Goal: Task Accomplishment & Management: Manage account settings

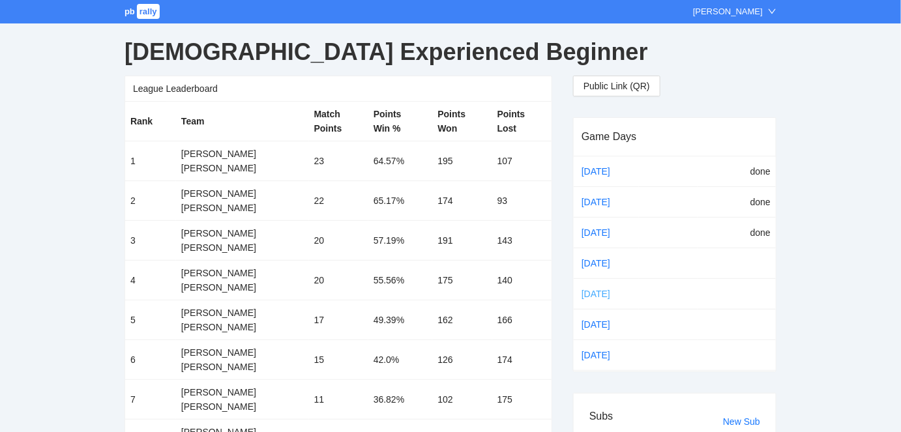
click at [591, 289] on link "[DATE]" at bounding box center [606, 294] width 55 height 20
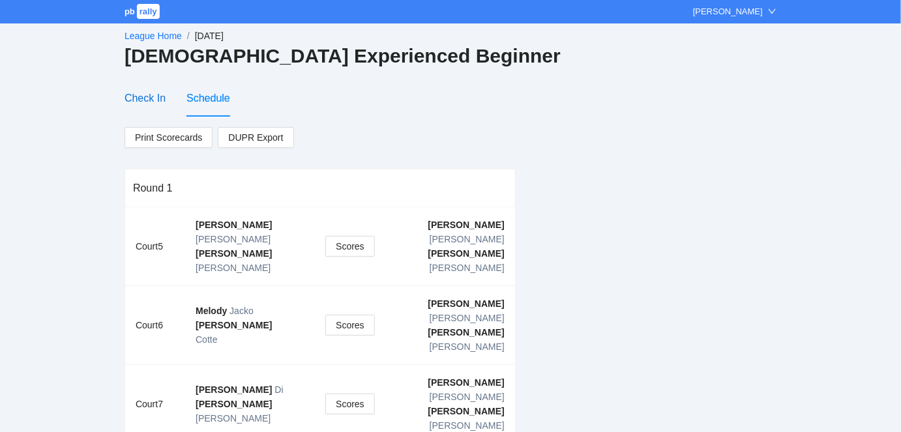
click at [143, 97] on div "Check In" at bounding box center [145, 98] width 41 height 16
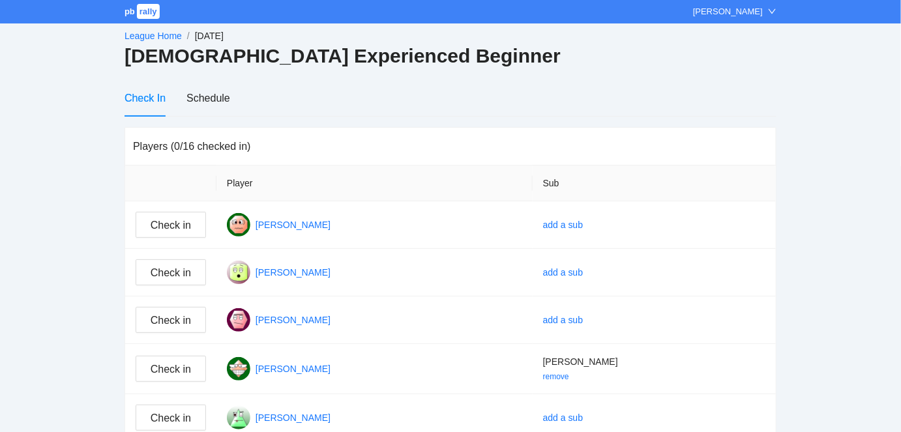
click at [144, 96] on div "Check In" at bounding box center [145, 98] width 41 height 16
click at [146, 31] on link "League Home" at bounding box center [153, 36] width 57 height 10
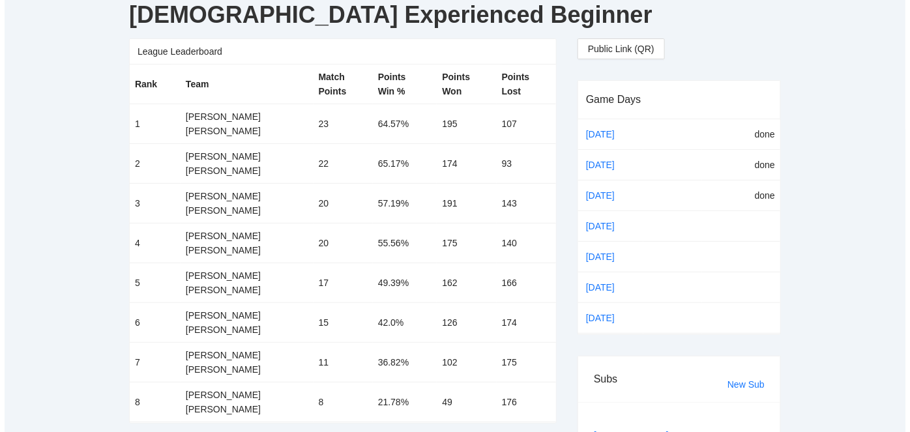
scroll to position [39, 0]
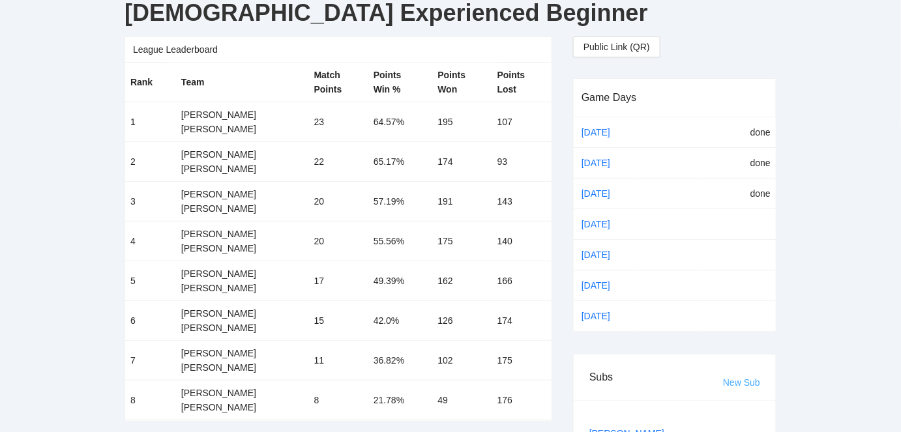
click at [733, 377] on link "New Sub" at bounding box center [741, 382] width 37 height 10
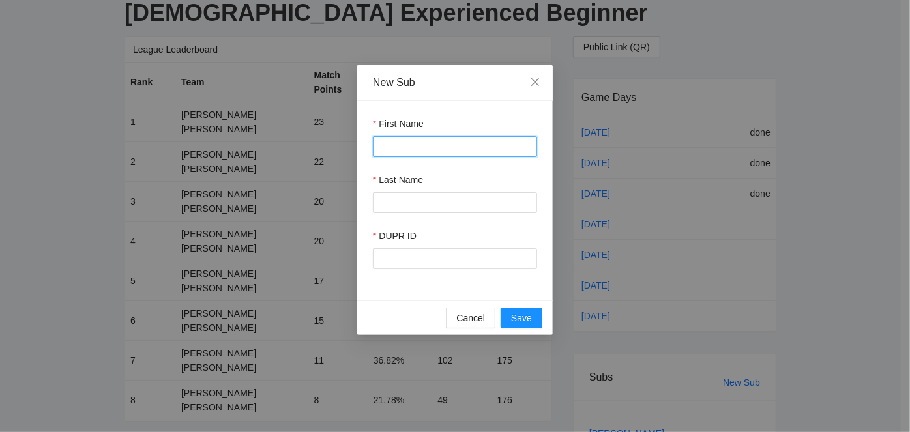
click at [400, 150] on input "First Name" at bounding box center [455, 146] width 164 height 21
type input "****"
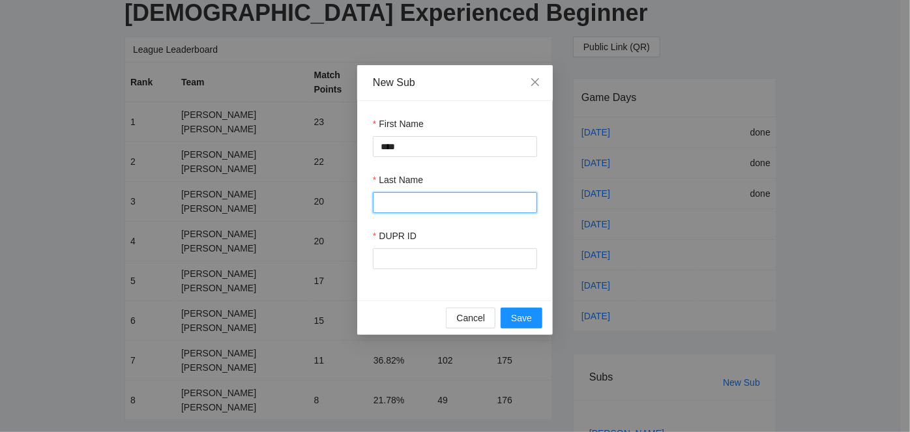
click at [396, 198] on input "Last Name" at bounding box center [455, 202] width 164 height 21
type input "********"
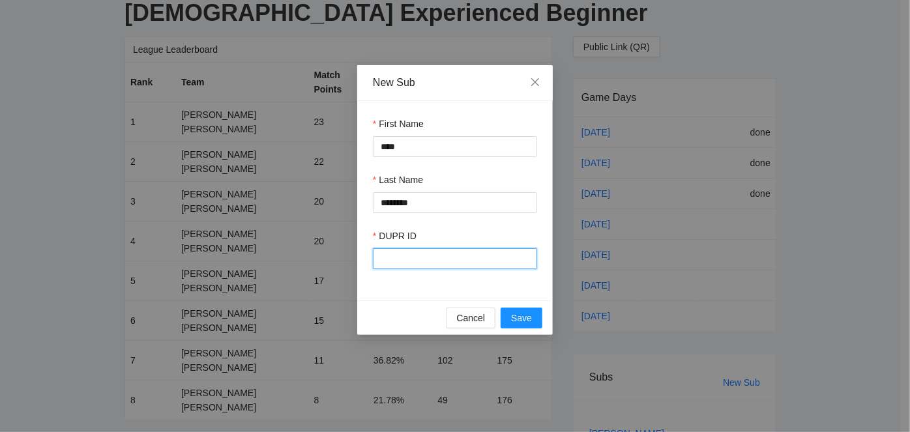
click at [405, 258] on input "DUPR ID" at bounding box center [455, 258] width 164 height 21
type input "******"
click at [527, 321] on span "Save" at bounding box center [521, 318] width 21 height 14
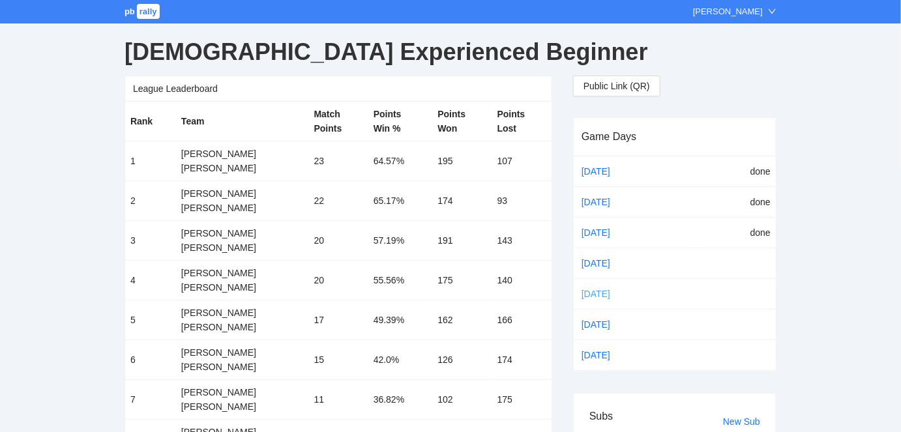
click at [597, 289] on link "[DATE]" at bounding box center [606, 294] width 55 height 20
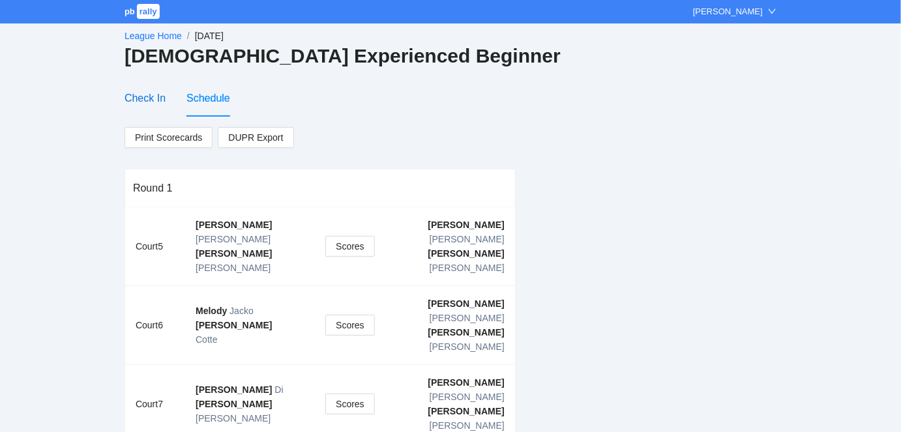
click at [146, 96] on div "Check In" at bounding box center [145, 98] width 41 height 16
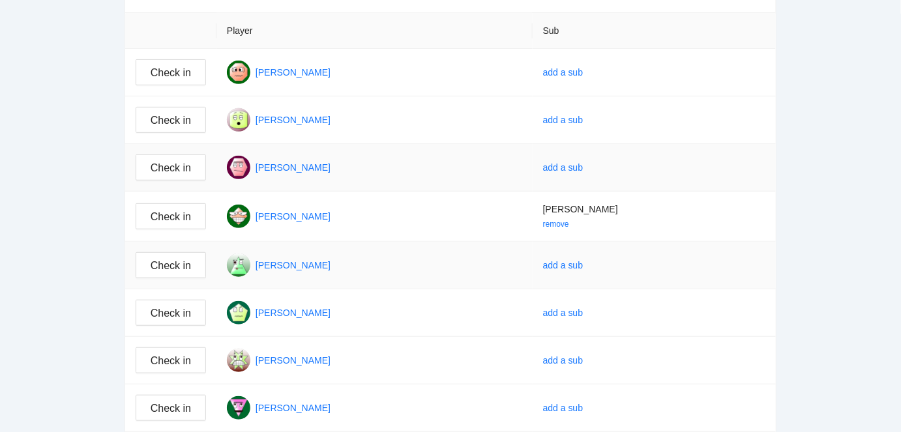
scroll to position [158, 0]
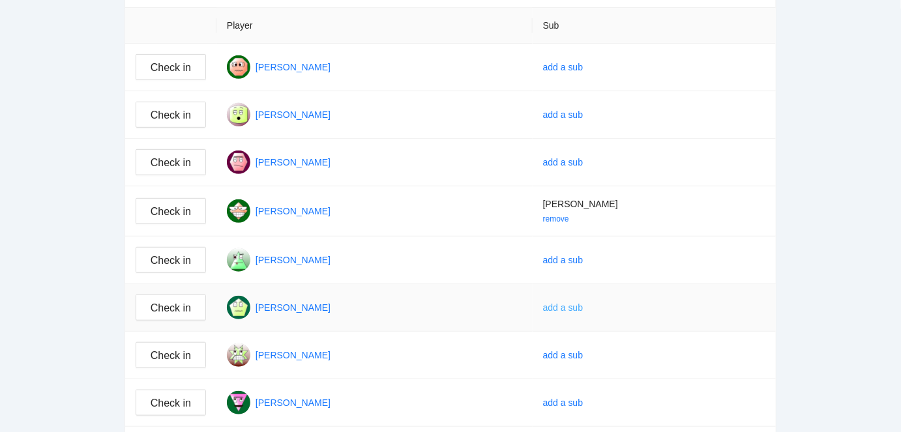
click at [583, 306] on div "add a sub" at bounding box center [563, 308] width 40 height 14
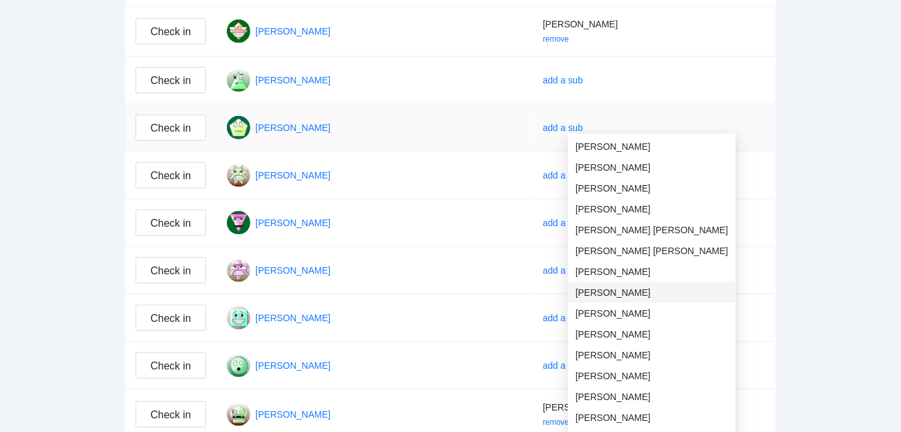
scroll to position [355, 0]
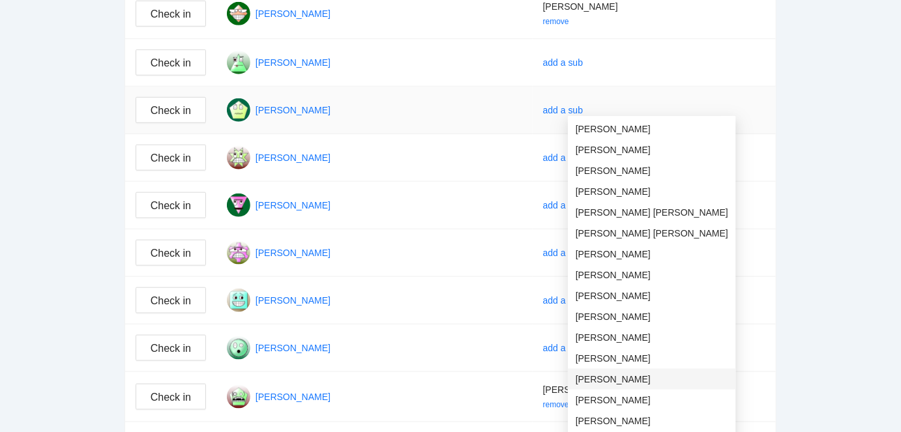
click at [601, 376] on span "[PERSON_NAME]" at bounding box center [652, 379] width 153 height 14
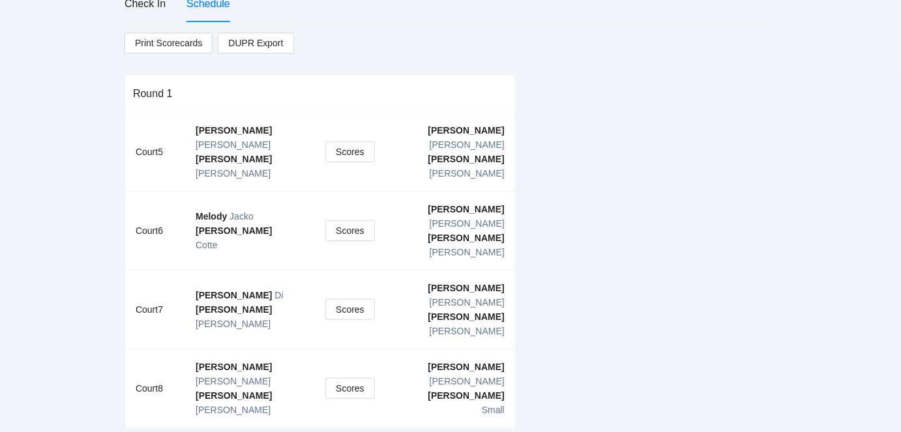
scroll to position [73, 0]
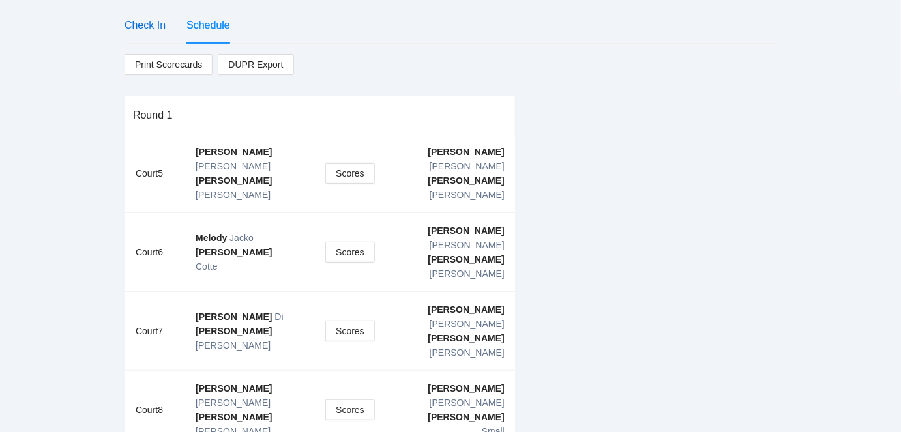
click at [144, 23] on div "Check In" at bounding box center [145, 25] width 41 height 16
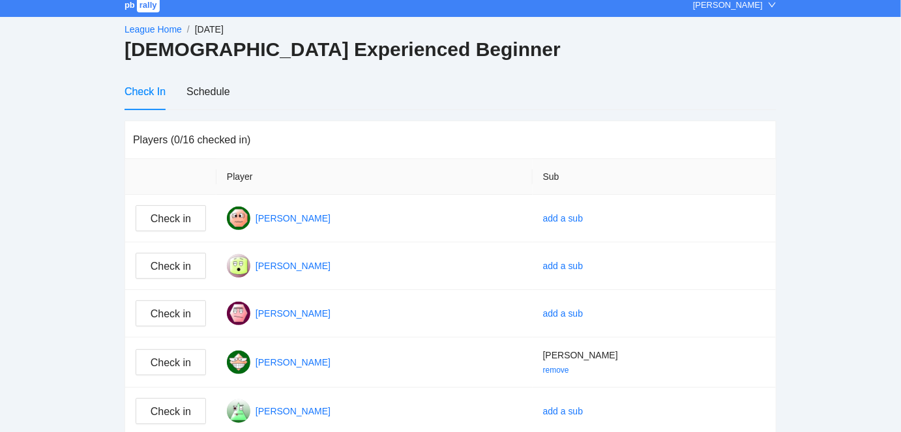
scroll to position [0, 0]
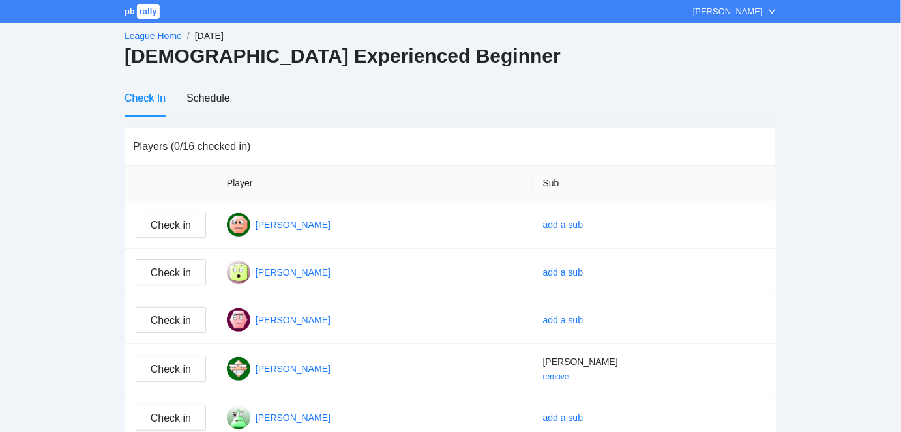
click at [143, 34] on link "League Home" at bounding box center [153, 36] width 57 height 10
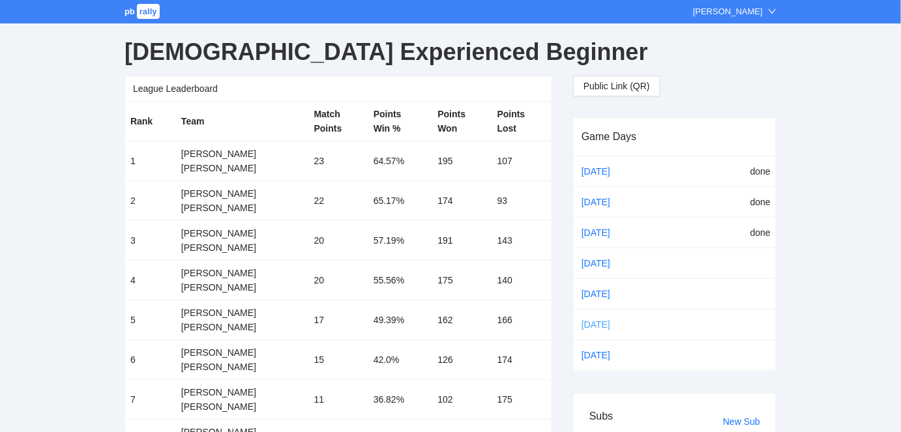
click at [594, 320] on link "[DATE]" at bounding box center [606, 325] width 55 height 20
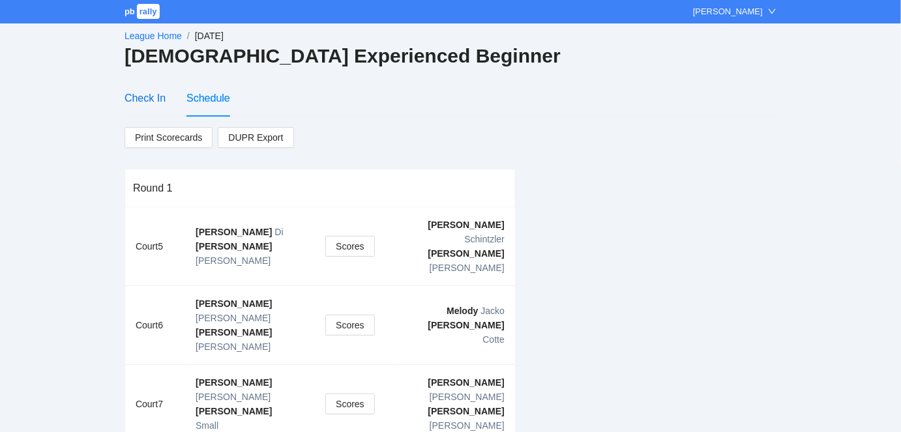
click at [144, 93] on div "Check In" at bounding box center [145, 98] width 41 height 16
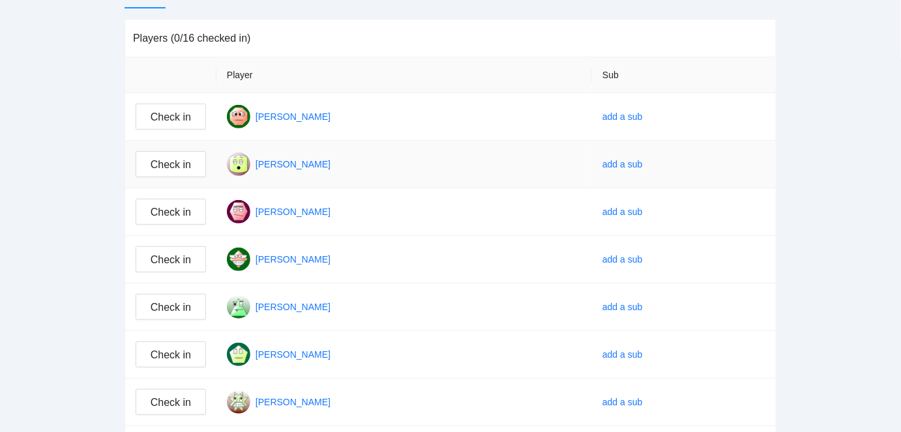
scroll to position [118, 0]
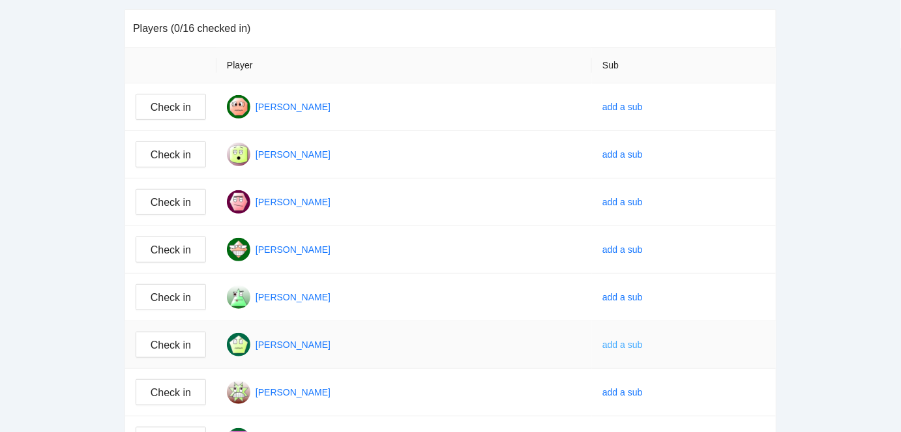
click at [638, 341] on div "add a sub" at bounding box center [622, 345] width 40 height 14
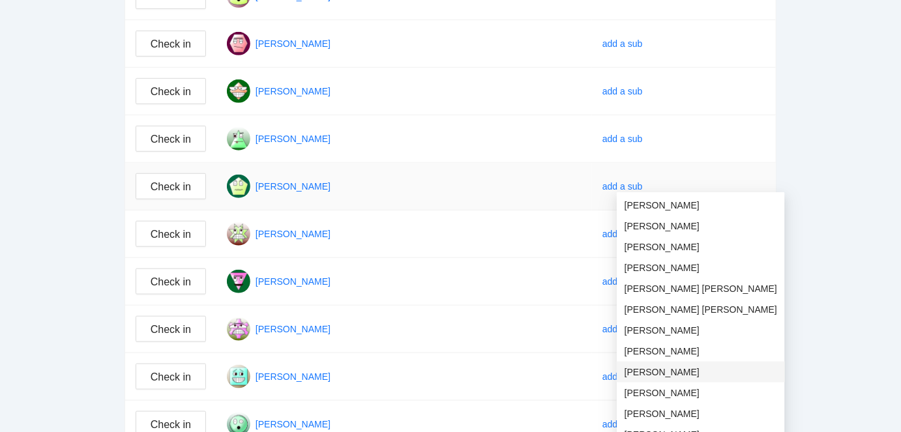
scroll to position [355, 0]
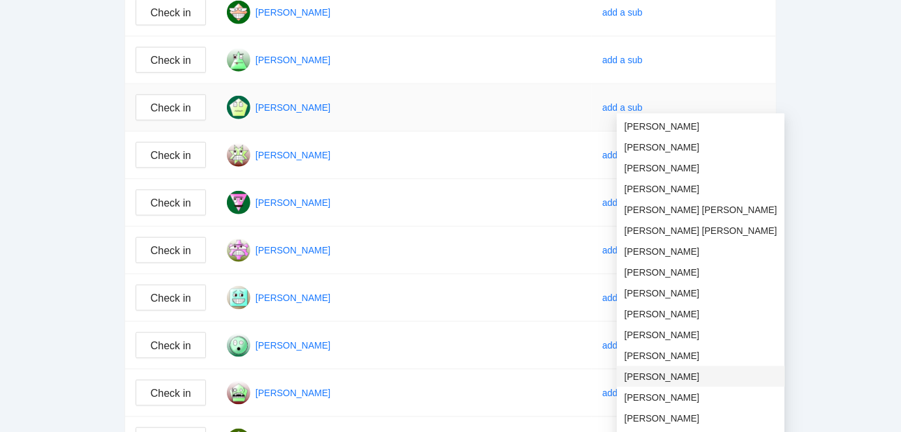
click at [641, 372] on span "[PERSON_NAME]" at bounding box center [701, 377] width 153 height 14
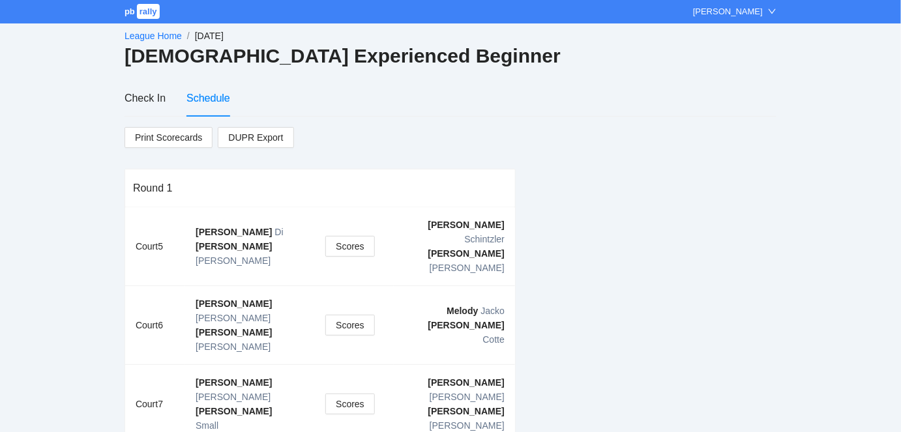
click at [142, 33] on link "League Home" at bounding box center [153, 36] width 57 height 10
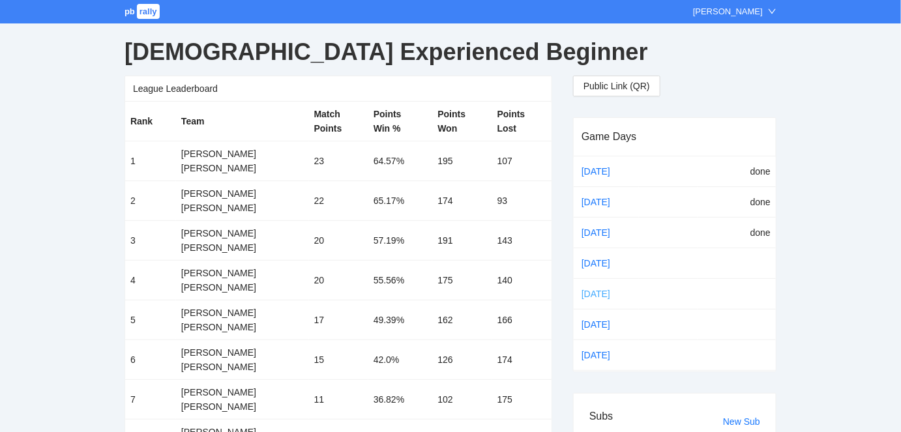
click at [595, 289] on link "[DATE]" at bounding box center [606, 294] width 55 height 20
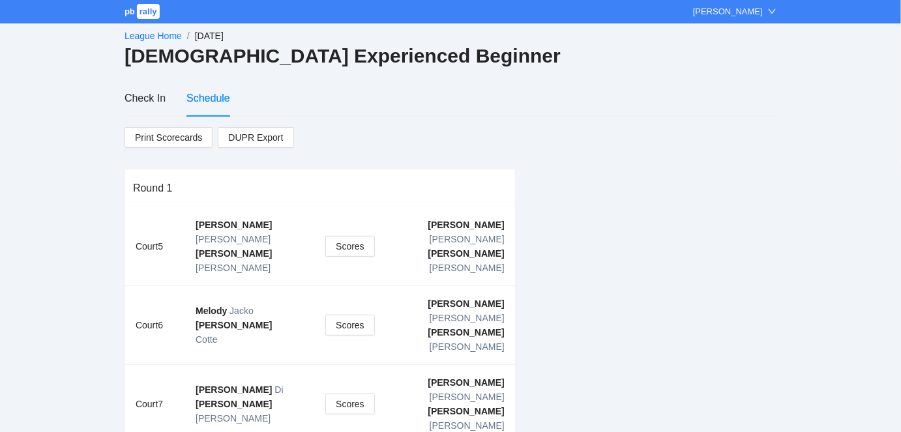
click at [153, 34] on link "League Home" at bounding box center [153, 36] width 57 height 10
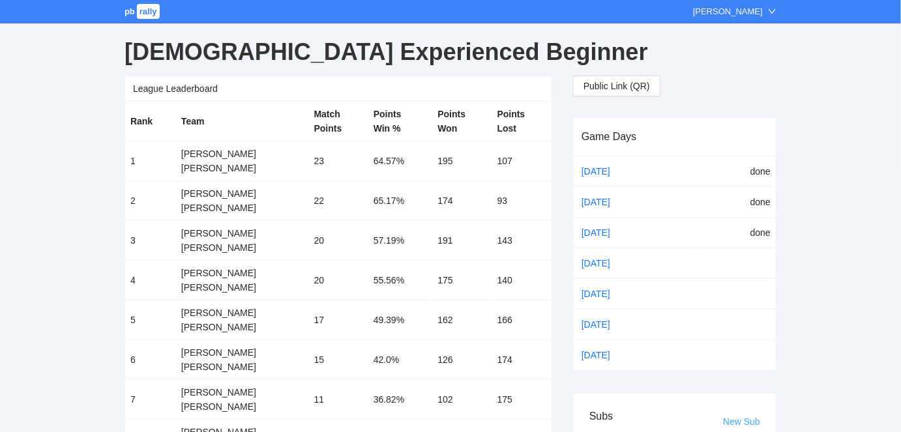
click at [742, 417] on link "New Sub" at bounding box center [741, 422] width 37 height 10
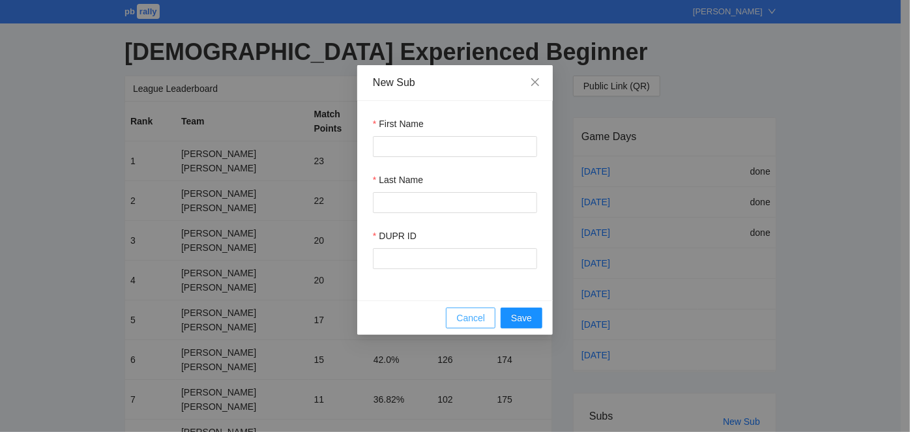
click at [463, 317] on span "Cancel" at bounding box center [470, 318] width 29 height 14
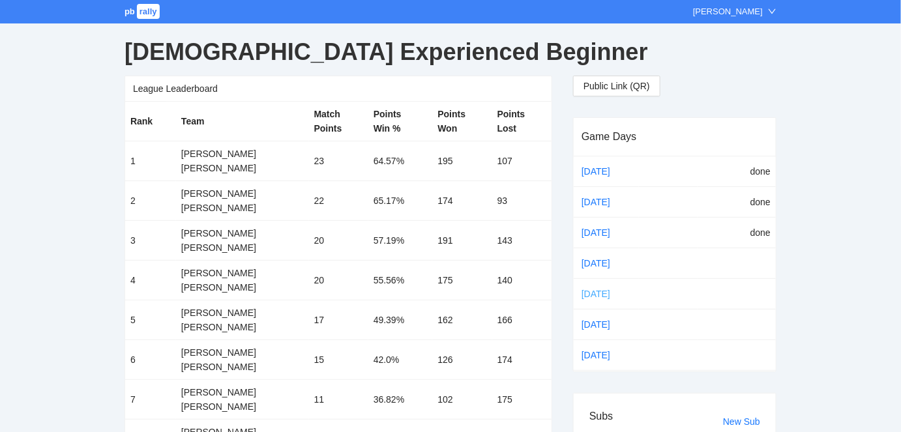
click at [587, 289] on link "[DATE]" at bounding box center [606, 294] width 55 height 20
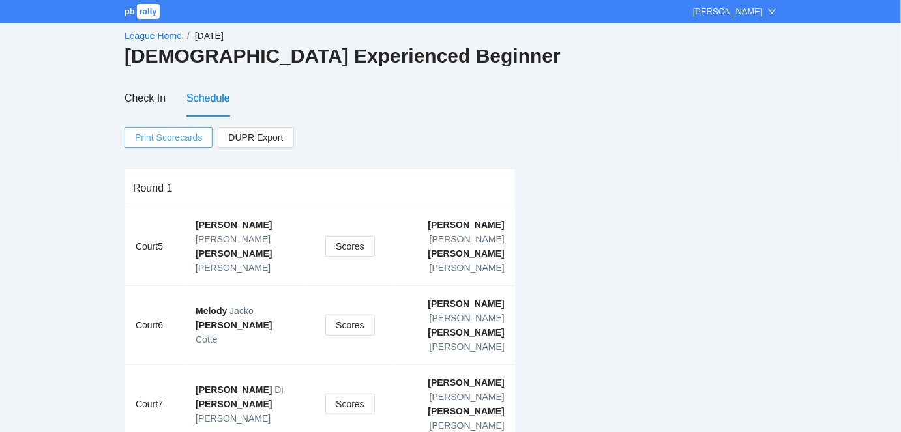
click at [162, 138] on span "Print Scorecards" at bounding box center [168, 138] width 67 height 20
